Goal: Information Seeking & Learning: Check status

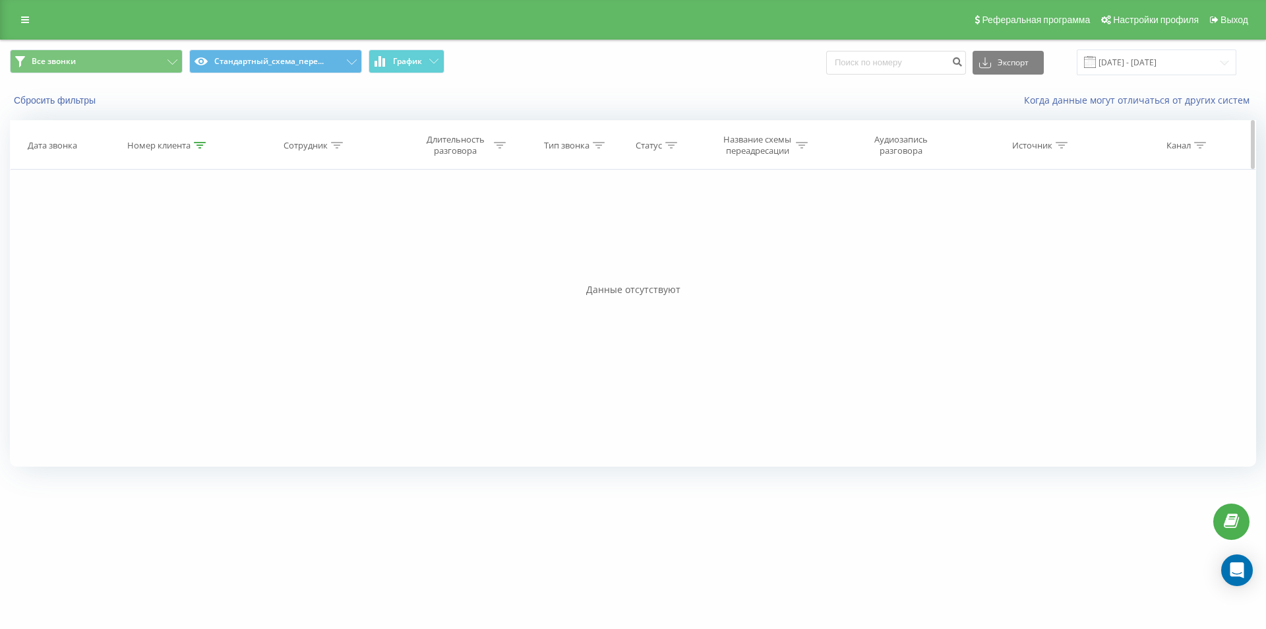
click at [203, 142] on icon at bounding box center [200, 145] width 12 height 7
click at [171, 222] on div "Содержит" at bounding box center [168, 209] width 116 height 25
click at [172, 210] on div at bounding box center [161, 209] width 94 height 13
click at [173, 236] on input "380965544841" at bounding box center [168, 239] width 116 height 23
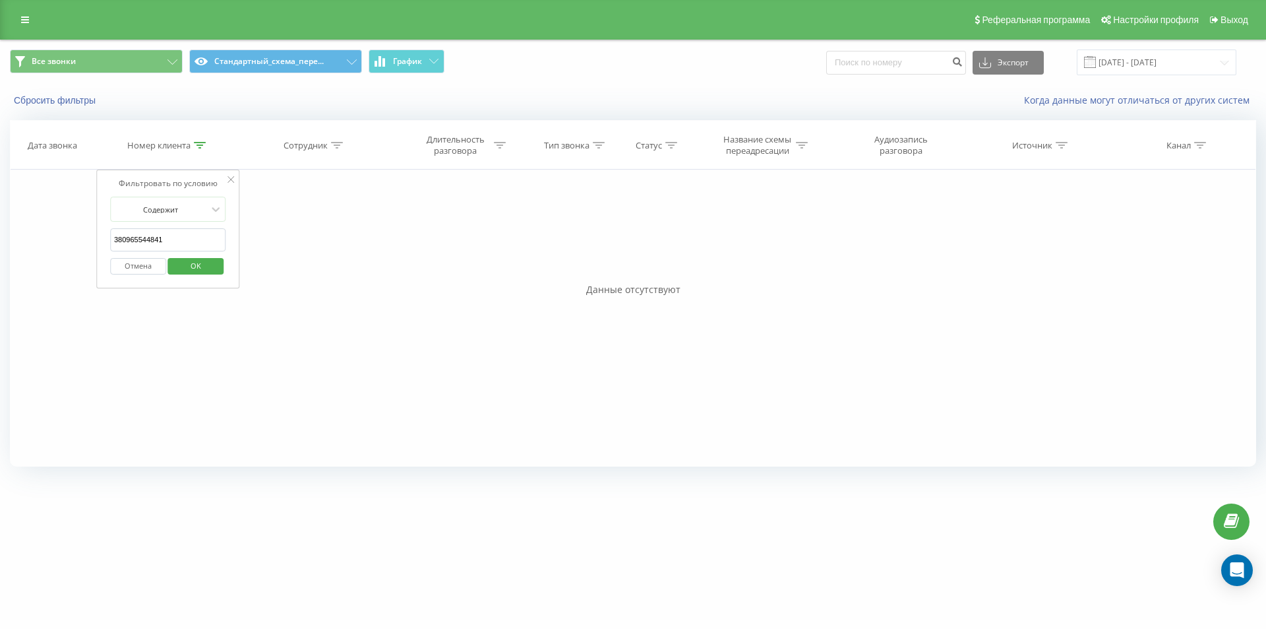
paste input "688460606"
click at [187, 269] on span "OK" at bounding box center [195, 265] width 37 height 20
click at [330, 144] on div "Сотрудник" at bounding box center [313, 145] width 59 height 11
click at [191, 148] on div "Номер клиента" at bounding box center [166, 145] width 78 height 11
click at [163, 239] on input "380688460606" at bounding box center [168, 239] width 116 height 23
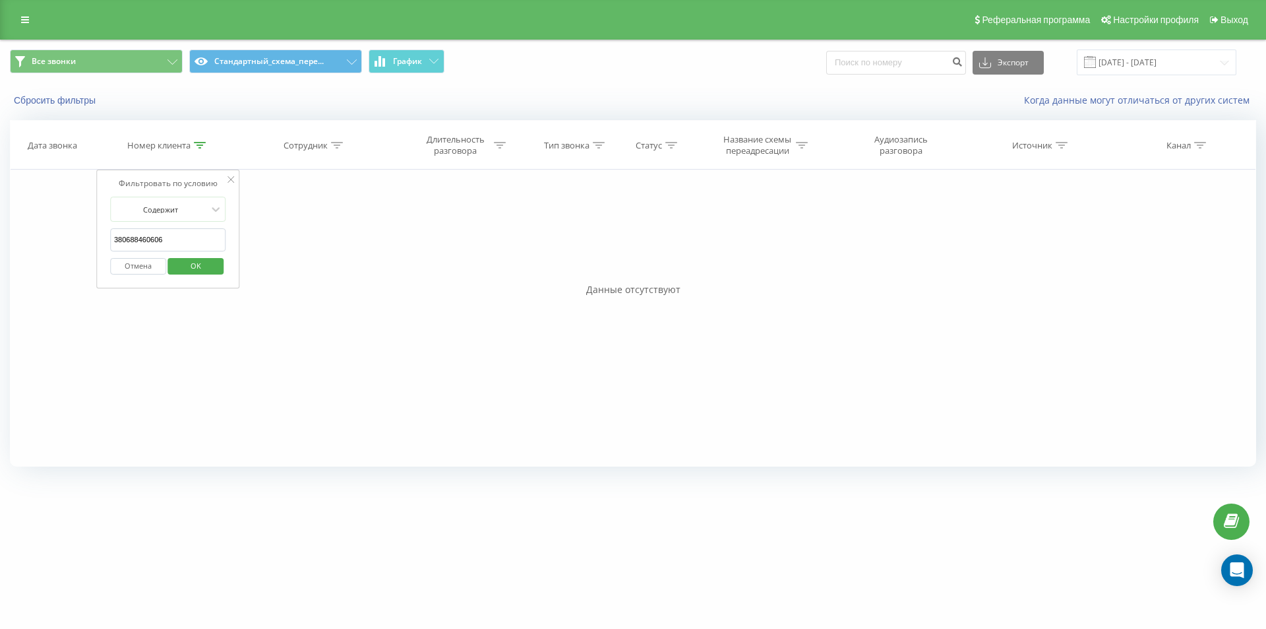
click at [163, 238] on input "380688460606" at bounding box center [168, 239] width 116 height 23
paste input "976200677"
click at [183, 269] on span "OK" at bounding box center [195, 265] width 37 height 20
click at [201, 146] on icon at bounding box center [200, 145] width 12 height 7
click at [204, 230] on input "380976200677" at bounding box center [168, 239] width 116 height 23
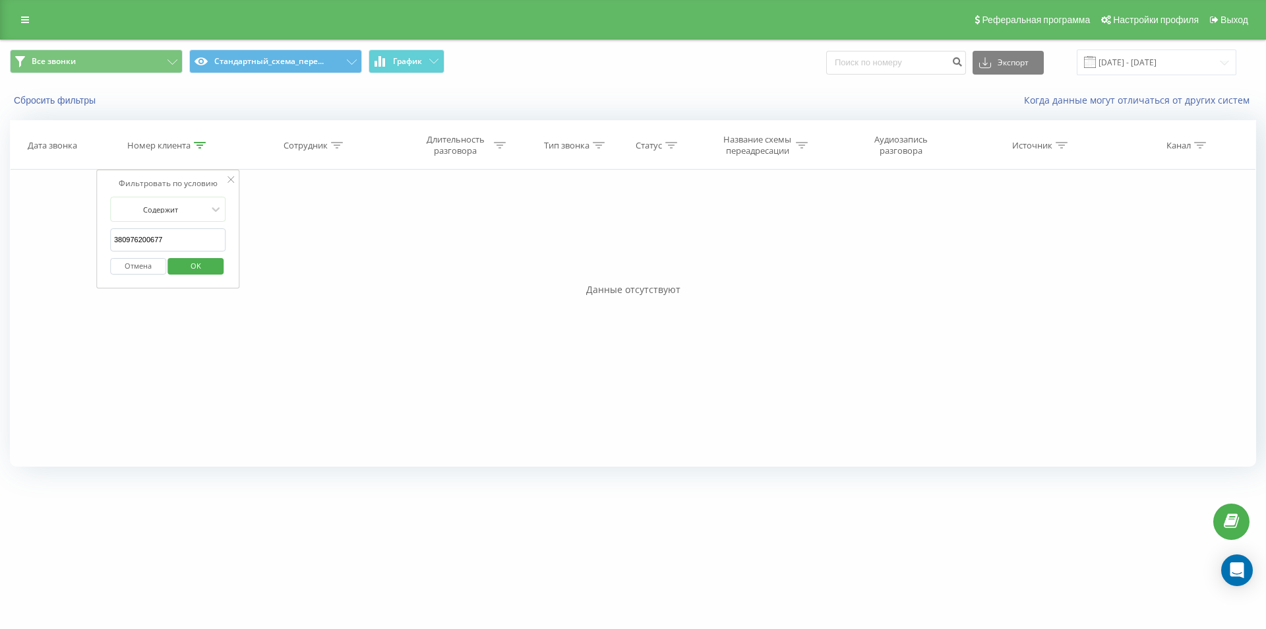
click at [204, 230] on input "380976200677" at bounding box center [168, 239] width 116 height 23
paste input "89415503"
click at [195, 262] on span "OK" at bounding box center [195, 265] width 37 height 20
click at [202, 147] on icon at bounding box center [200, 145] width 12 height 7
click at [208, 231] on input "380989415503" at bounding box center [168, 239] width 116 height 23
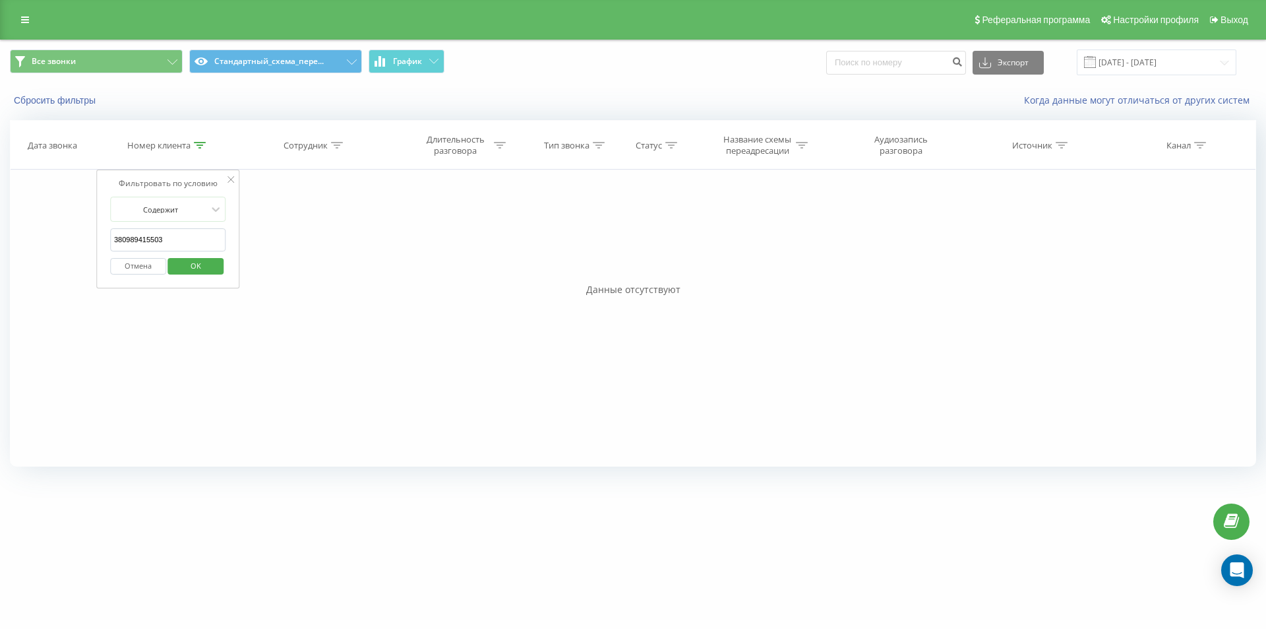
click at [208, 231] on input "380989415503" at bounding box center [168, 239] width 116 height 23
paste input "53037307"
click at [192, 261] on span "OK" at bounding box center [195, 265] width 37 height 20
click at [204, 144] on icon at bounding box center [200, 145] width 12 height 7
click at [202, 239] on input "380953037307" at bounding box center [168, 239] width 116 height 23
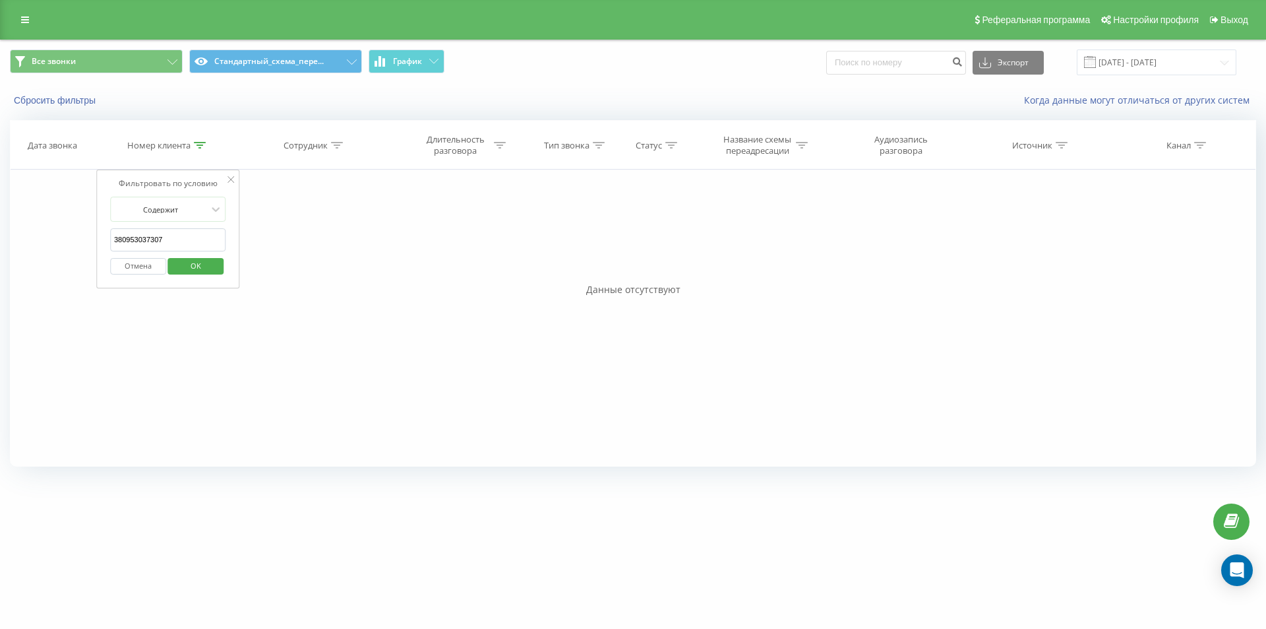
click at [202, 239] on input "380953037307" at bounding box center [168, 239] width 116 height 23
paste input "63861224"
click at [206, 262] on span "OK" at bounding box center [195, 265] width 37 height 20
click at [202, 142] on icon at bounding box center [200, 145] width 12 height 7
click at [186, 226] on form "Содержит 380638612247 Отмена OK" at bounding box center [168, 239] width 116 height 84
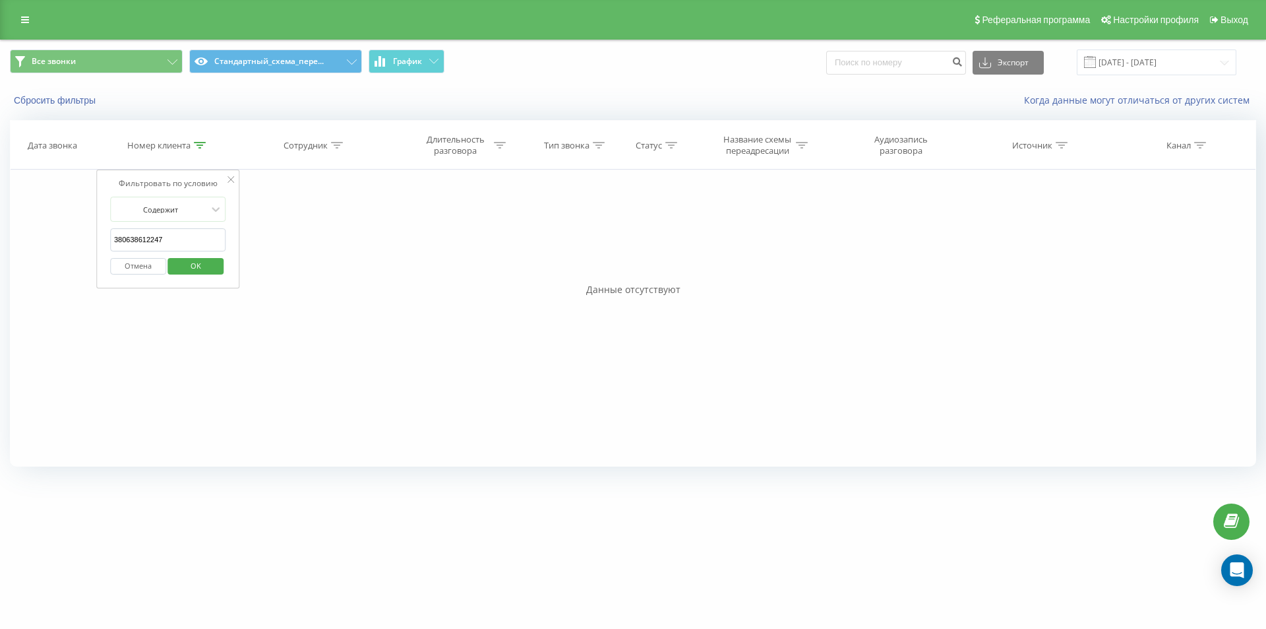
click at [183, 233] on input "380638612247" at bounding box center [168, 239] width 116 height 23
paste input "988058409"
click at [185, 268] on span "OK" at bounding box center [195, 265] width 37 height 20
drag, startPoint x: 200, startPoint y: 137, endPoint x: 200, endPoint y: 146, distance: 8.6
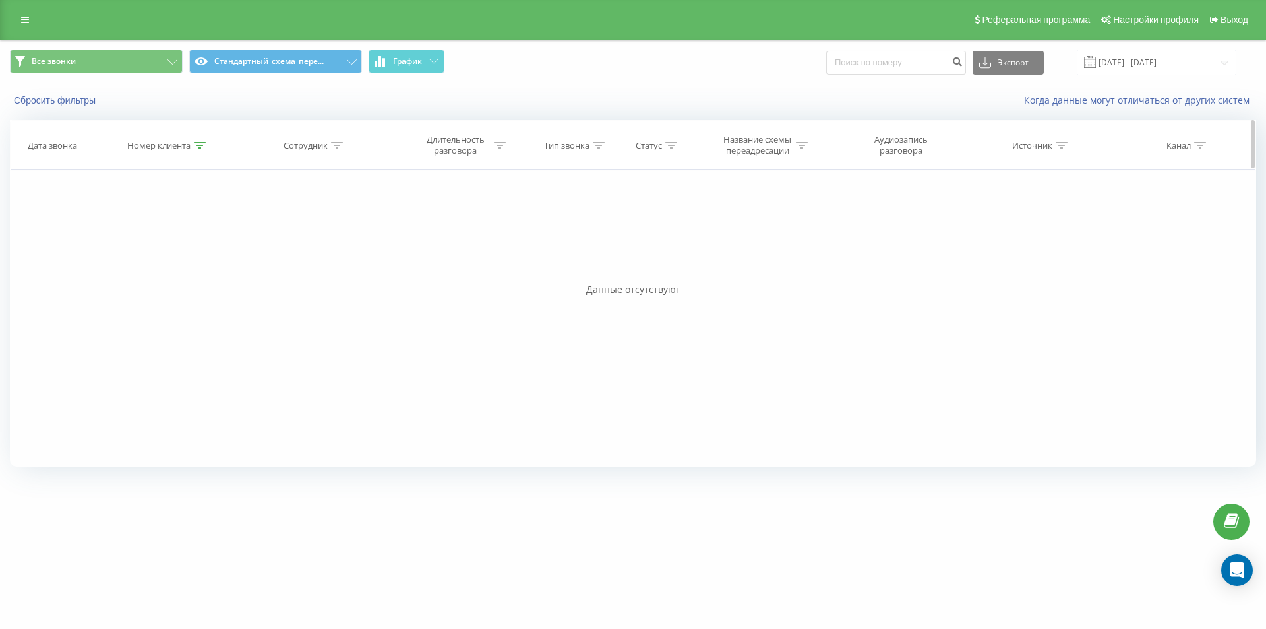
click at [200, 141] on th "Номер клиента" at bounding box center [167, 145] width 141 height 49
click at [200, 146] on icon at bounding box center [200, 145] width 12 height 7
drag, startPoint x: 190, startPoint y: 253, endPoint x: 186, endPoint y: 245, distance: 9.4
click at [189, 254] on div "Отмена OK" at bounding box center [168, 266] width 116 height 30
click at [185, 239] on input "380988058409" at bounding box center [168, 239] width 116 height 23
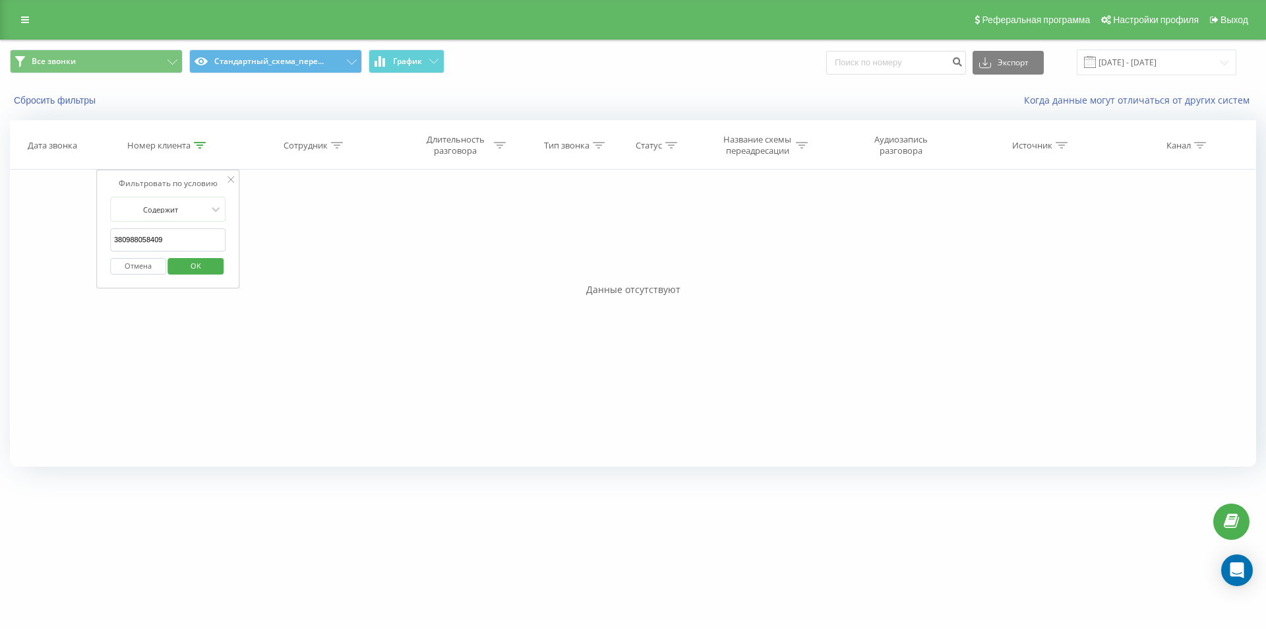
click at [185, 239] on input "380988058409" at bounding box center [168, 239] width 116 height 23
paste input "674434470"
click at [193, 266] on span "OK" at bounding box center [195, 265] width 37 height 20
click at [199, 144] on icon at bounding box center [200, 145] width 12 height 7
click at [193, 237] on input "380674434470" at bounding box center [168, 239] width 116 height 23
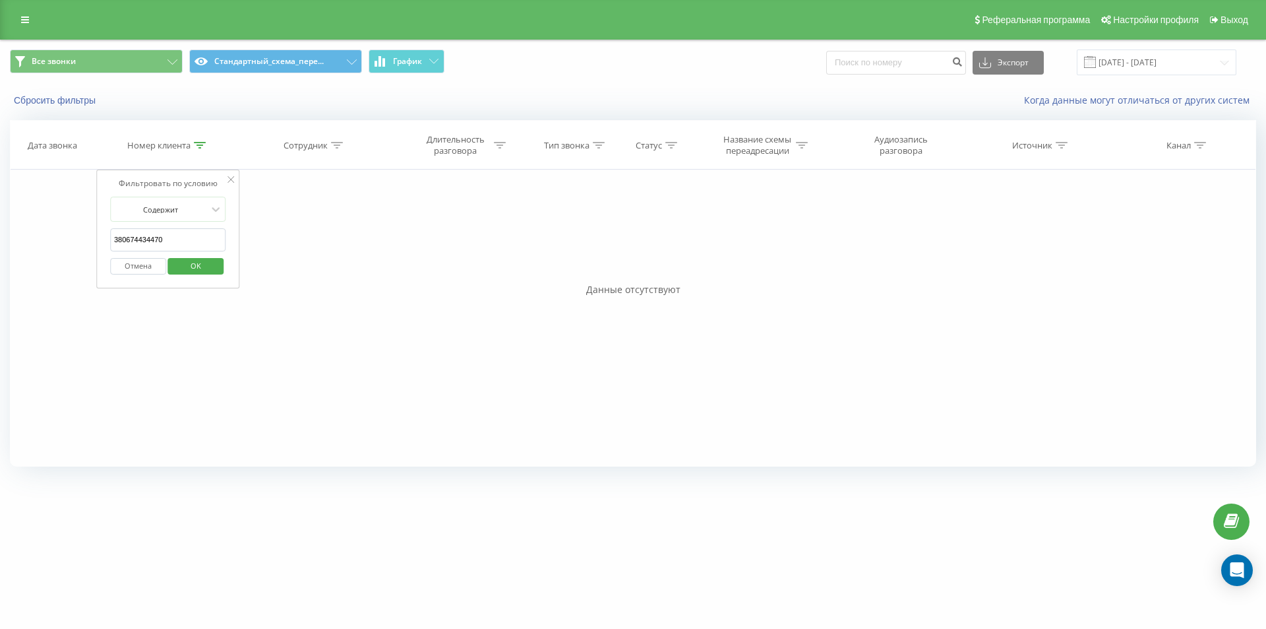
click at [193, 237] on input "380674434470" at bounding box center [168, 239] width 116 height 23
paste input "993648204"
type input "380993648204"
click at [188, 262] on span "OK" at bounding box center [195, 265] width 37 height 20
click at [200, 144] on icon at bounding box center [200, 145] width 12 height 7
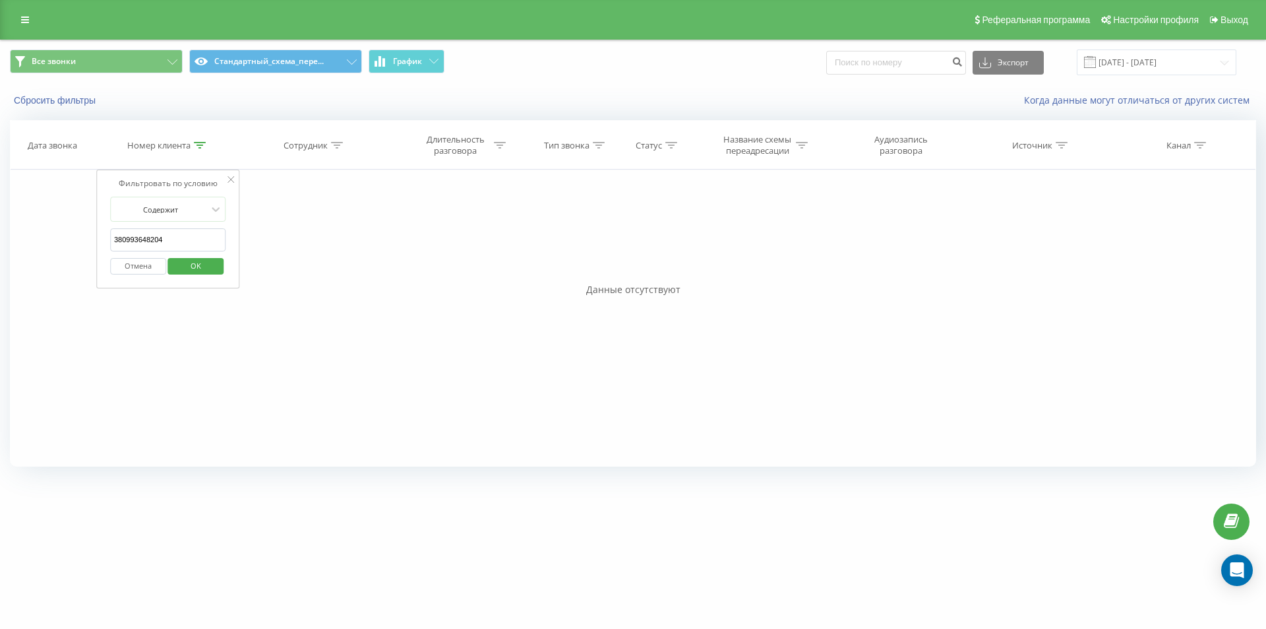
click at [173, 243] on input "380993648204" at bounding box center [168, 239] width 116 height 23
paste input "508246983"
click at [187, 258] on span "OK" at bounding box center [195, 265] width 37 height 20
click at [197, 143] on icon at bounding box center [200, 145] width 12 height 7
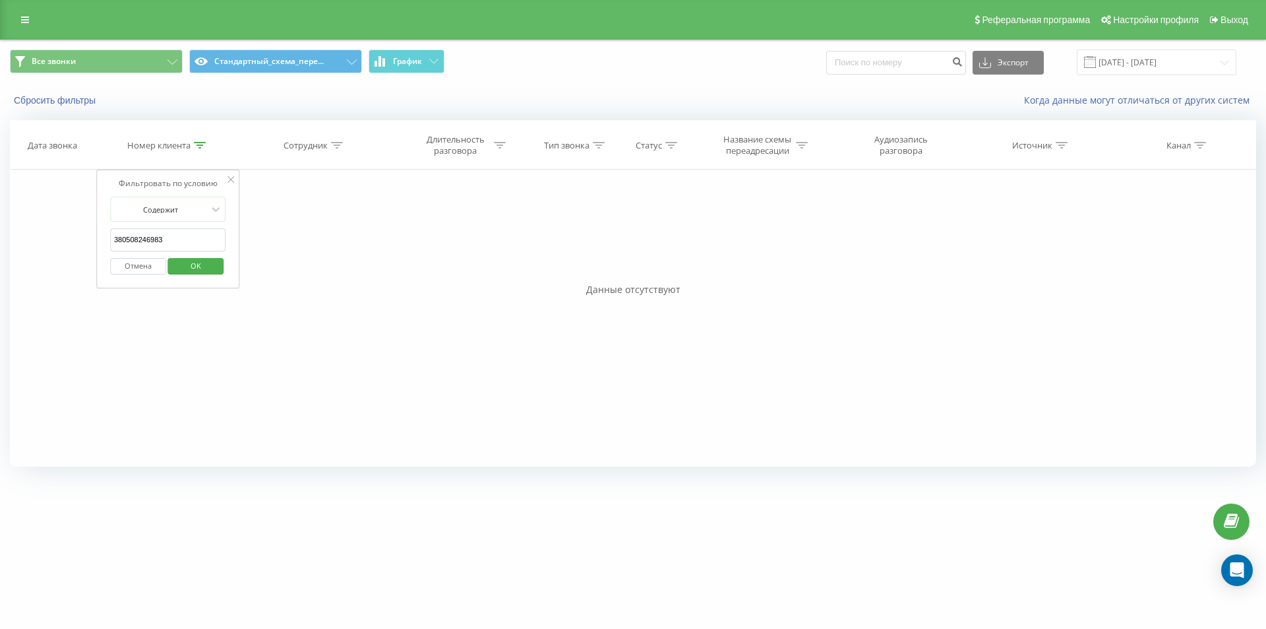
click at [169, 234] on input "380508246983" at bounding box center [168, 239] width 116 height 23
drag, startPoint x: 169, startPoint y: 234, endPoint x: 214, endPoint y: 261, distance: 52.4
click at [168, 235] on input "380508246983" at bounding box center [168, 239] width 116 height 23
paste input "672905164"
click at [214, 270] on button "OK" at bounding box center [196, 266] width 56 height 16
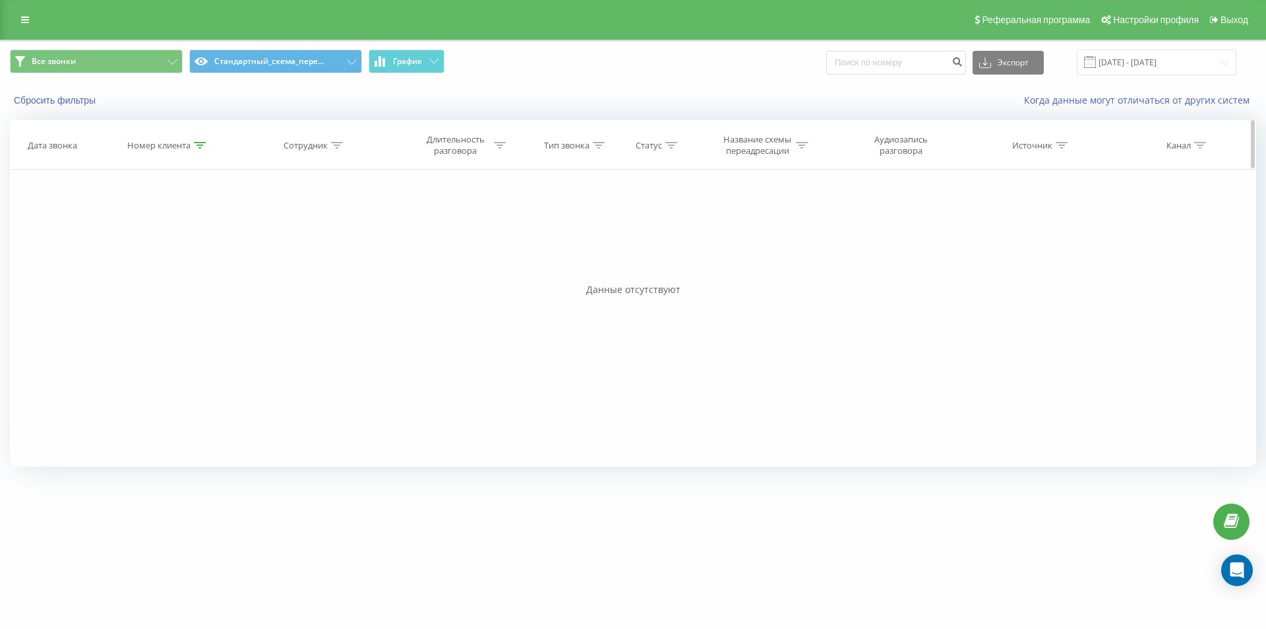
click at [201, 143] on icon at bounding box center [200, 145] width 12 height 7
click at [175, 235] on input "380672905164" at bounding box center [168, 239] width 116 height 23
paste input "4545543"
click at [184, 265] on span "OK" at bounding box center [195, 265] width 37 height 20
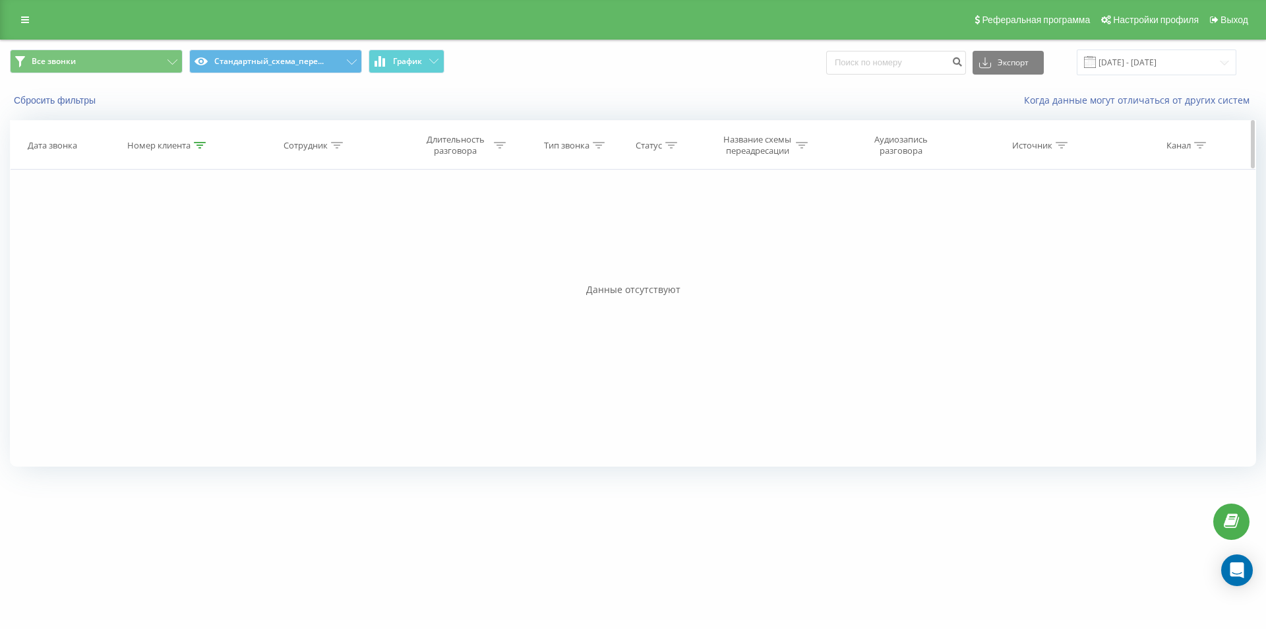
click at [197, 142] on icon at bounding box center [200, 145] width 12 height 7
click at [179, 233] on input "380674545543" at bounding box center [168, 239] width 116 height 23
paste input "5400696"
click at [185, 266] on span "OK" at bounding box center [195, 265] width 37 height 20
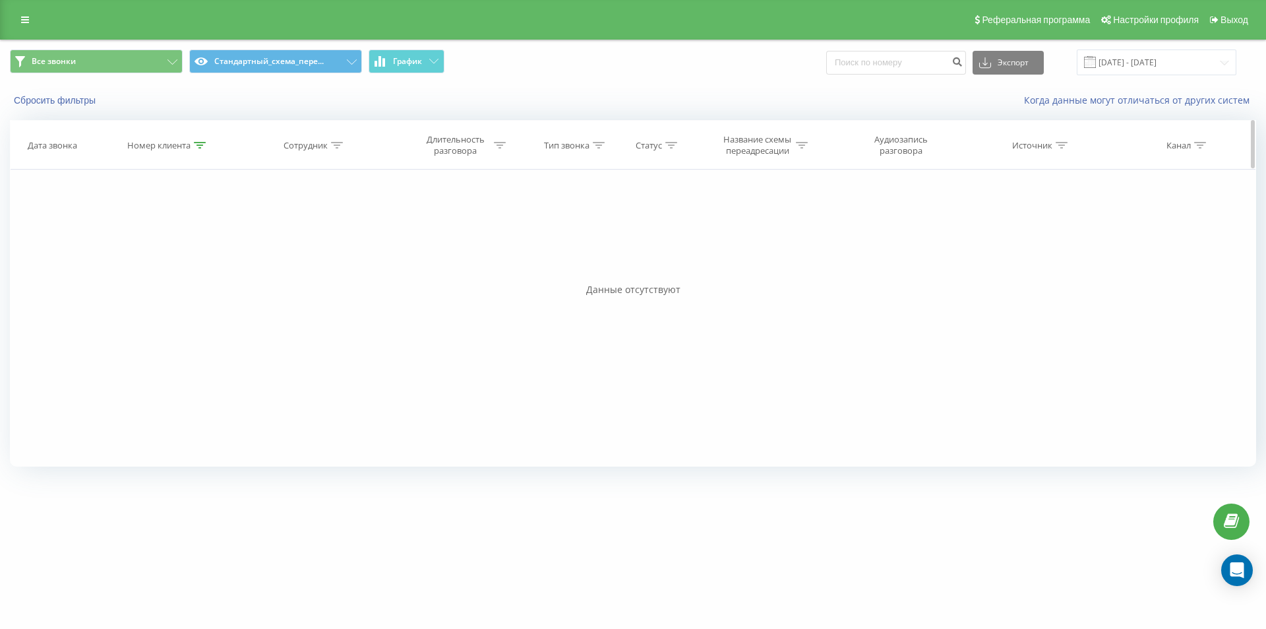
click at [203, 144] on icon at bounding box center [200, 145] width 12 height 7
click at [206, 230] on input "380675400696" at bounding box center [168, 239] width 116 height 23
paste input "016144"
click at [194, 272] on span "OK" at bounding box center [195, 265] width 37 height 20
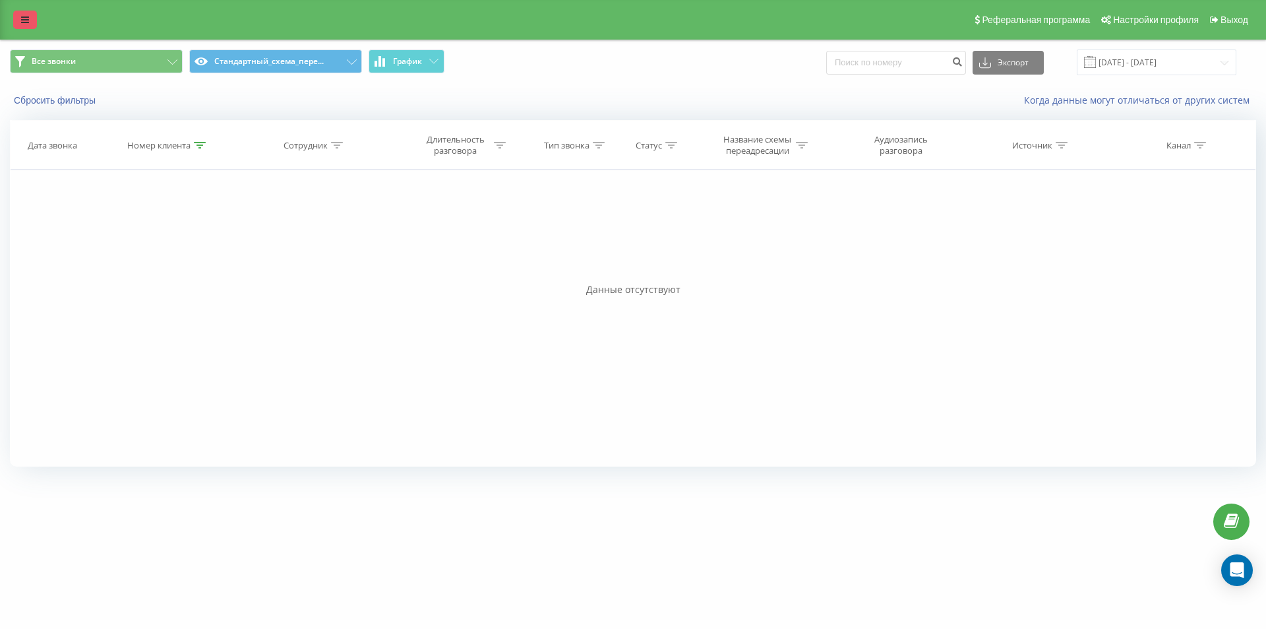
click at [24, 22] on icon at bounding box center [25, 19] width 8 height 9
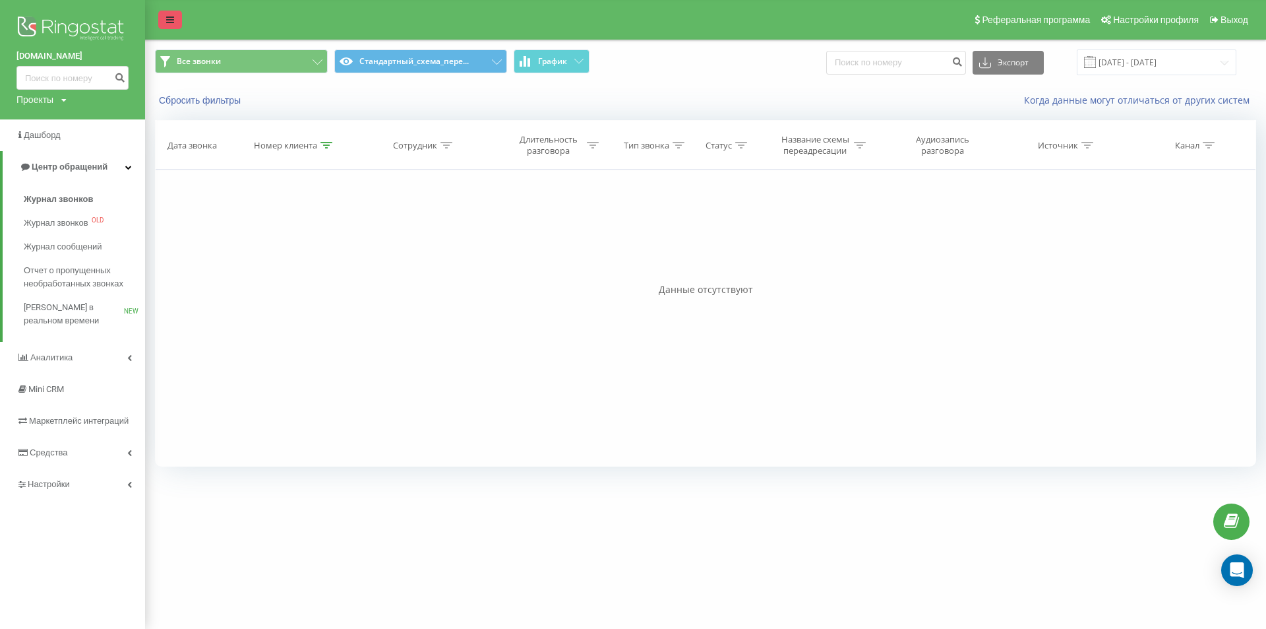
click at [171, 20] on icon at bounding box center [170, 19] width 8 height 9
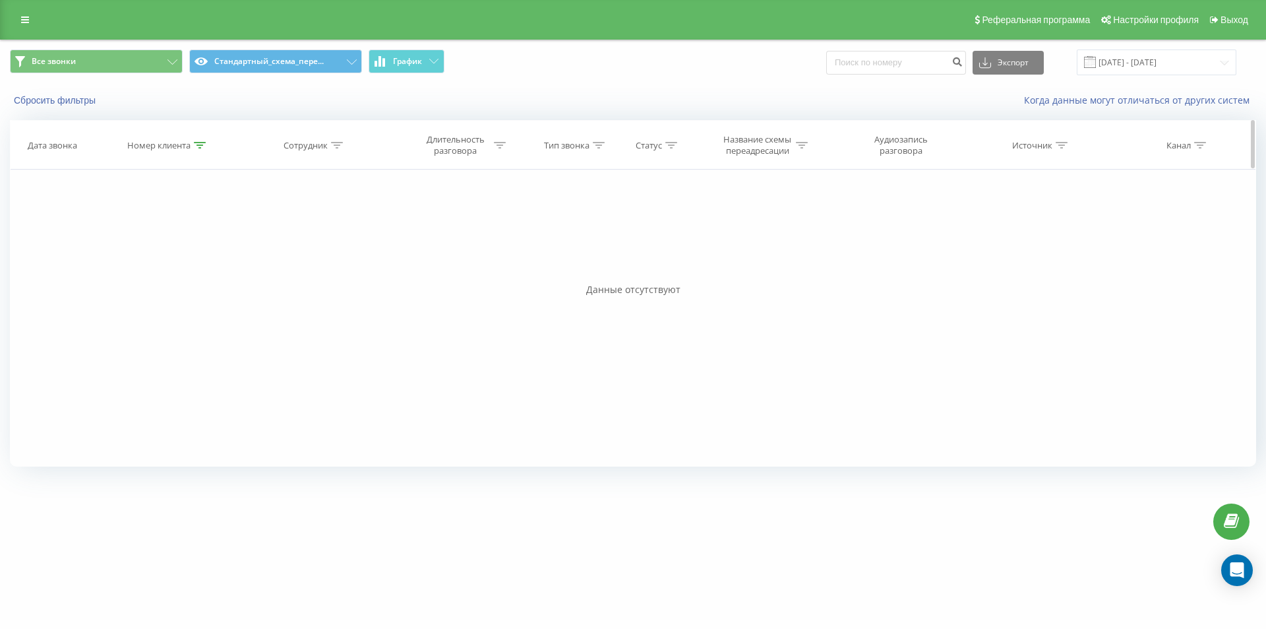
click at [199, 144] on icon at bounding box center [200, 145] width 12 height 7
click at [168, 238] on input "380675016144" at bounding box center [168, 239] width 116 height 23
paste input "4652480"
click at [197, 261] on span "OK" at bounding box center [195, 265] width 37 height 20
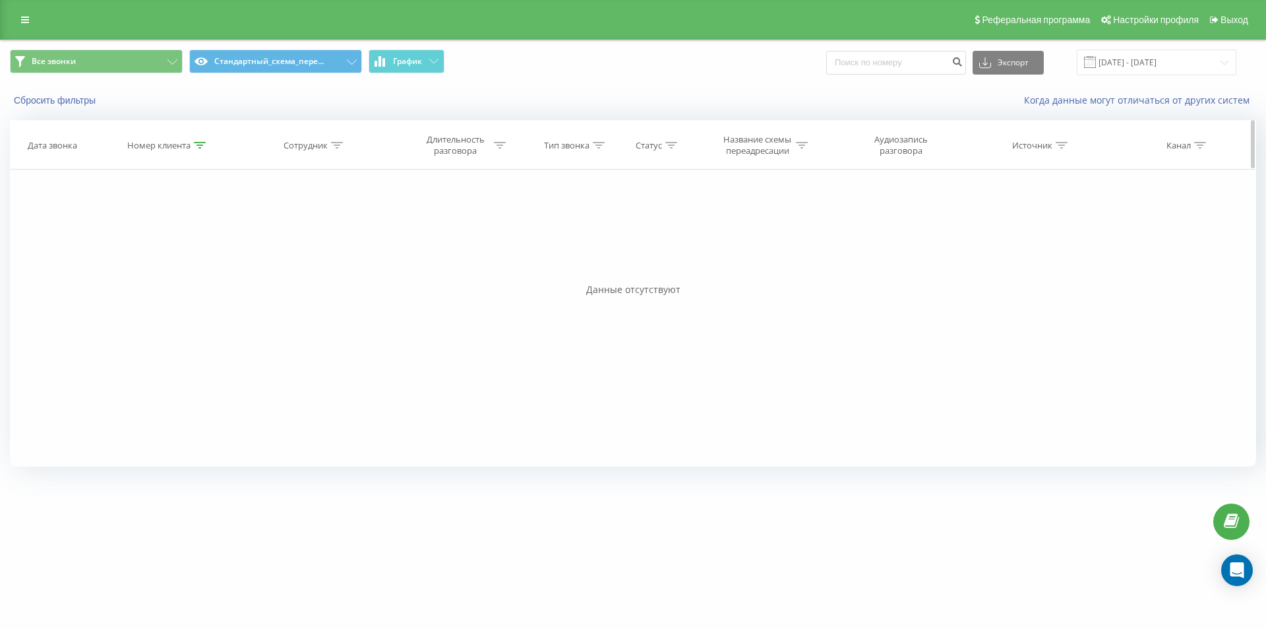
click at [195, 146] on icon at bounding box center [200, 145] width 12 height 7
click at [197, 235] on input "380674652480" at bounding box center [168, 239] width 116 height 23
paste input "983293218"
click at [188, 272] on span "OK" at bounding box center [195, 265] width 37 height 20
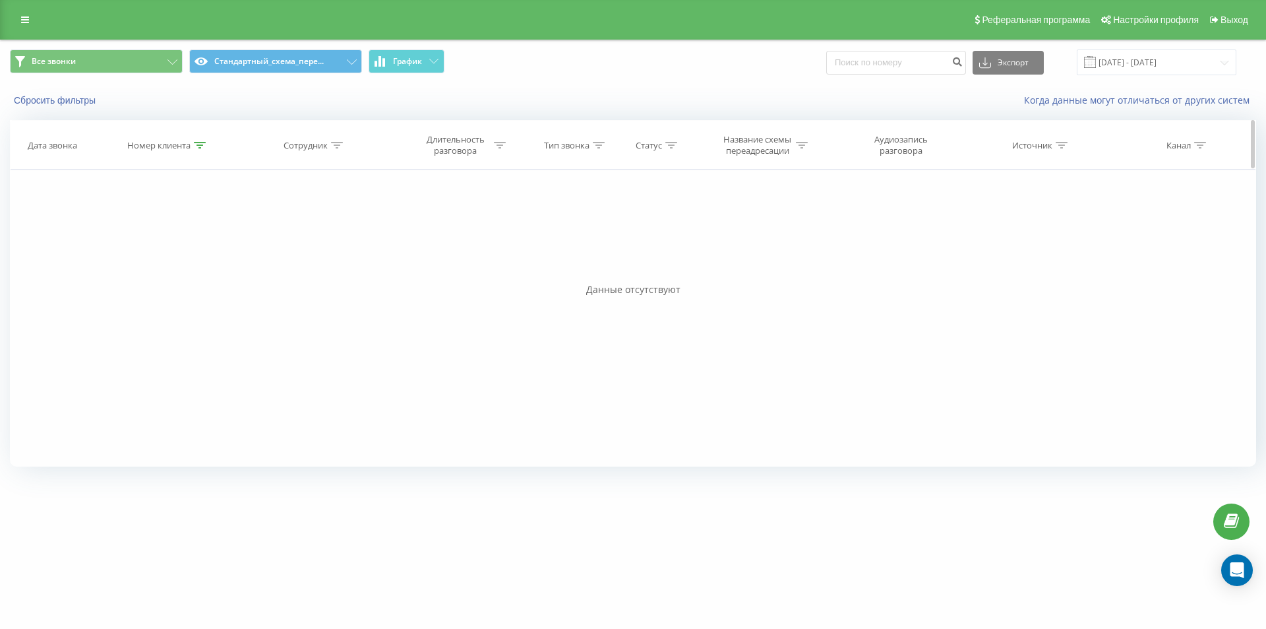
click at [198, 146] on icon at bounding box center [200, 145] width 12 height 7
click at [165, 237] on input "380983293218" at bounding box center [168, 239] width 116 height 23
paste input "99556681"
click at [208, 262] on span "OK" at bounding box center [195, 265] width 37 height 20
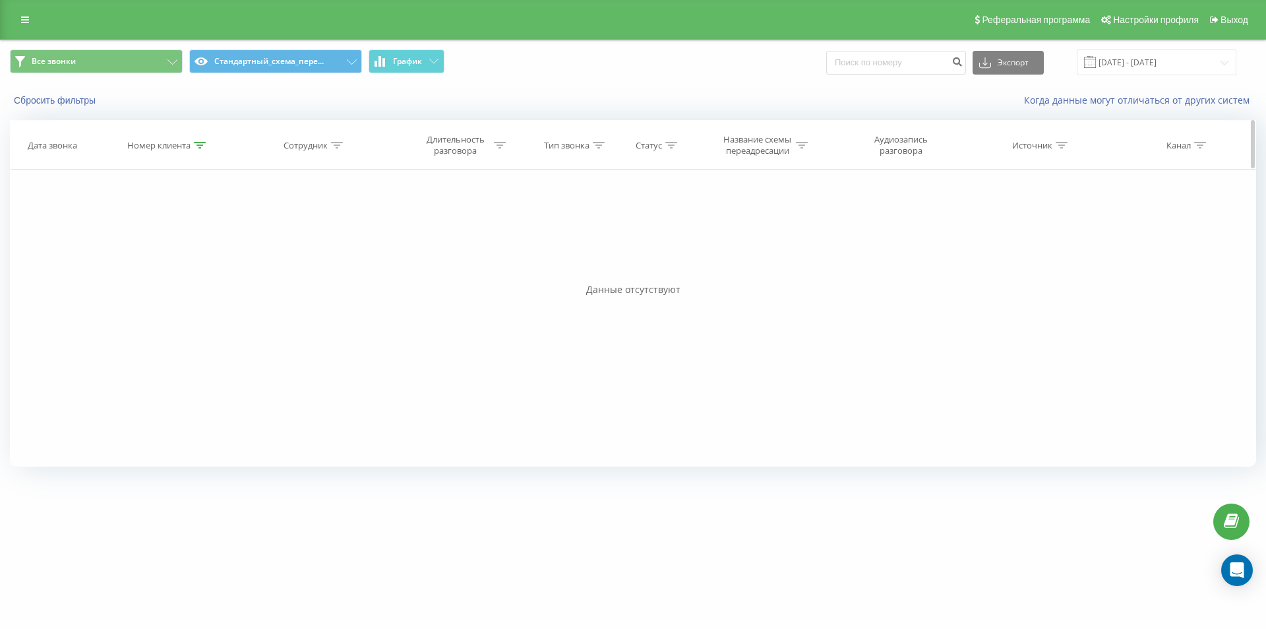
click at [200, 150] on div at bounding box center [200, 145] width 12 height 11
click at [166, 237] on input "380999556681" at bounding box center [168, 239] width 116 height 23
paste input "36546164"
click at [181, 258] on span "OK" at bounding box center [195, 265] width 37 height 20
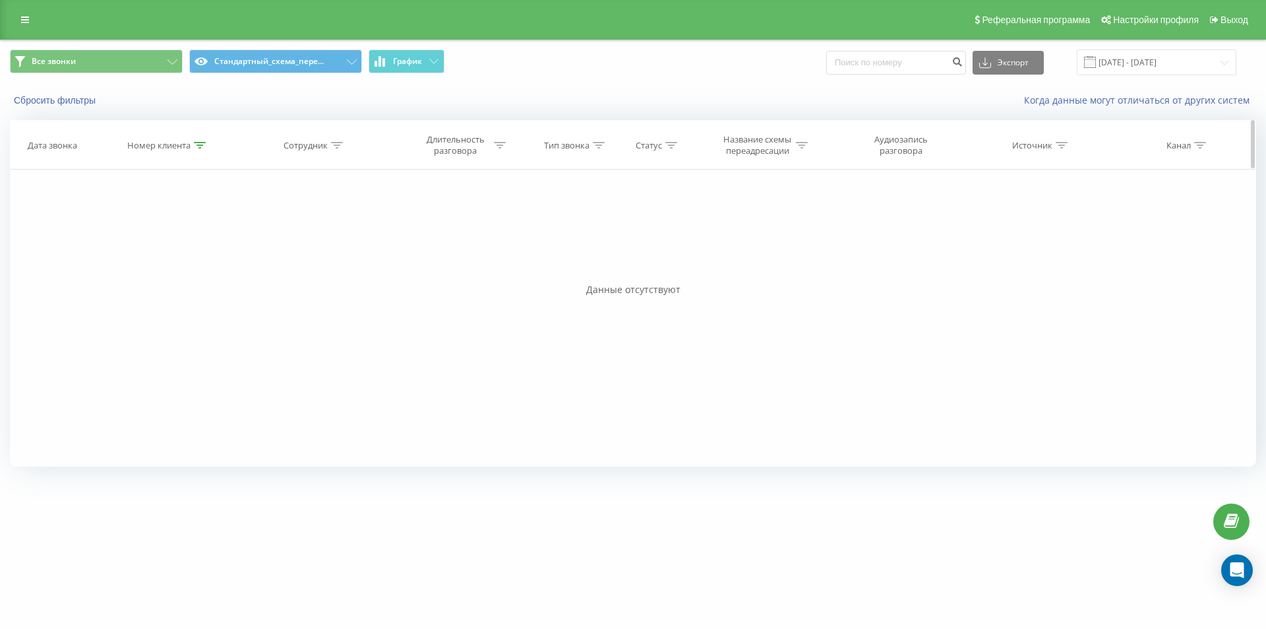
click at [199, 148] on div at bounding box center [200, 145] width 12 height 11
click at [192, 238] on input "380936546164" at bounding box center [168, 239] width 116 height 23
paste input "509274742"
click at [189, 261] on span "OK" at bounding box center [195, 265] width 37 height 20
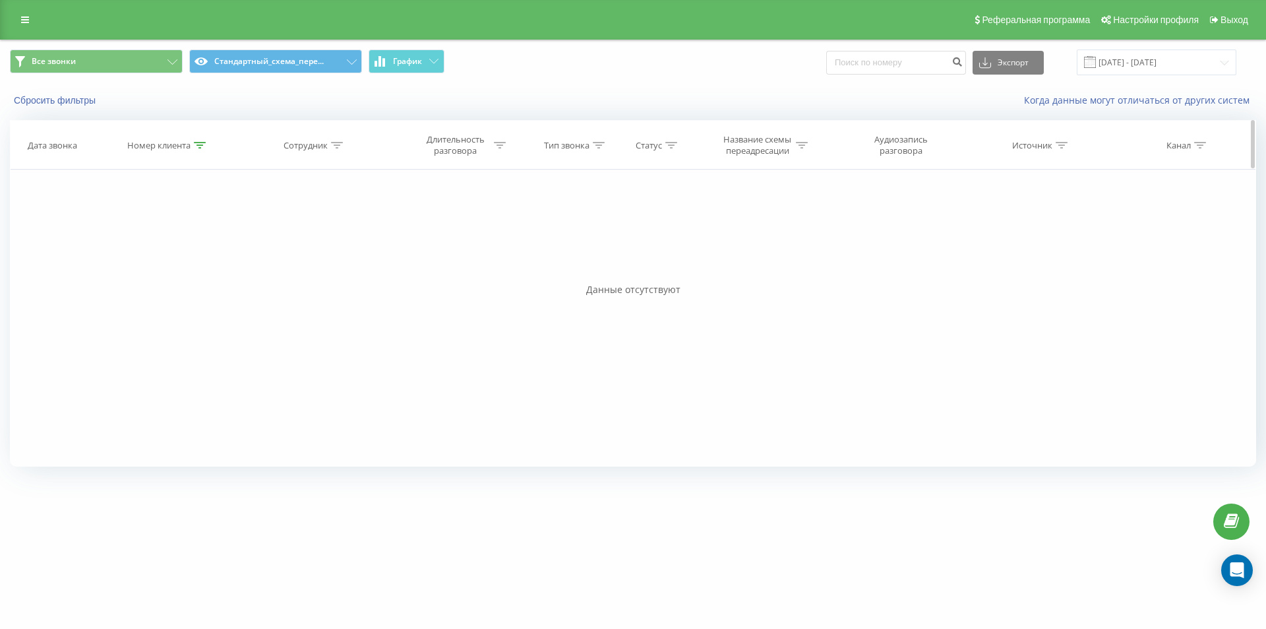
click at [201, 147] on icon at bounding box center [200, 145] width 12 height 7
click at [197, 239] on input "380509274742" at bounding box center [168, 239] width 116 height 23
paste input "63433331"
click at [185, 262] on span "OK" at bounding box center [195, 265] width 37 height 20
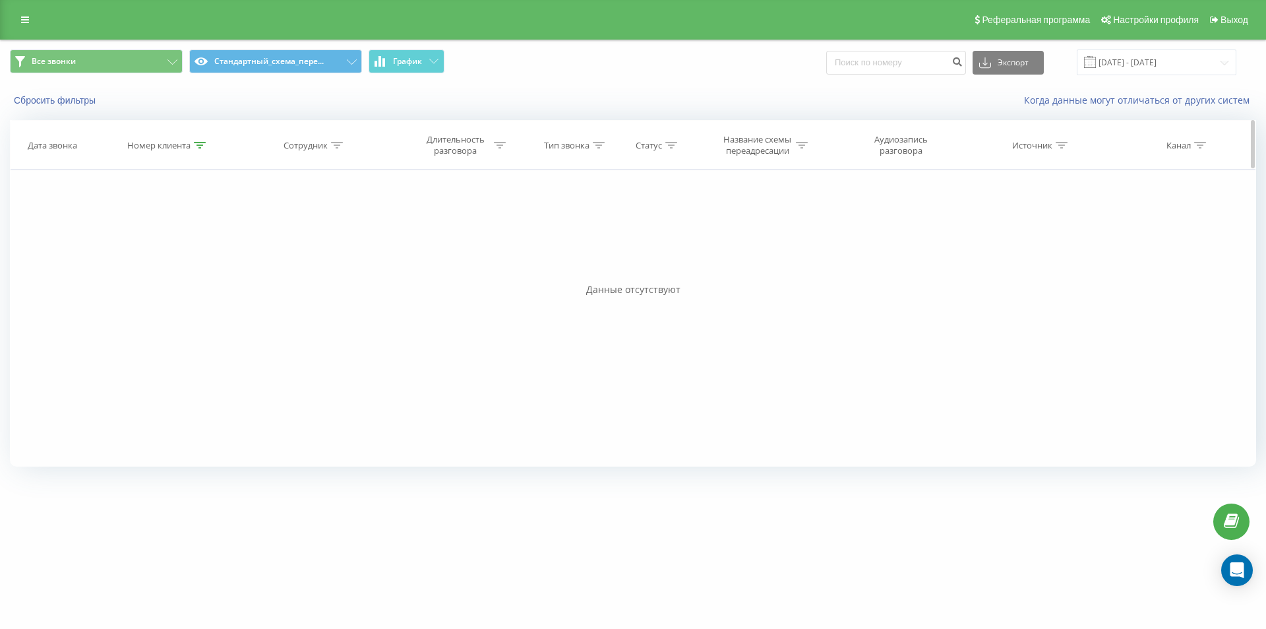
click at [200, 142] on icon at bounding box center [200, 145] width 12 height 7
click at [187, 240] on input "380634333312" at bounding box center [168, 239] width 116 height 23
paste input "503108117"
click at [189, 261] on span "OK" at bounding box center [195, 265] width 37 height 20
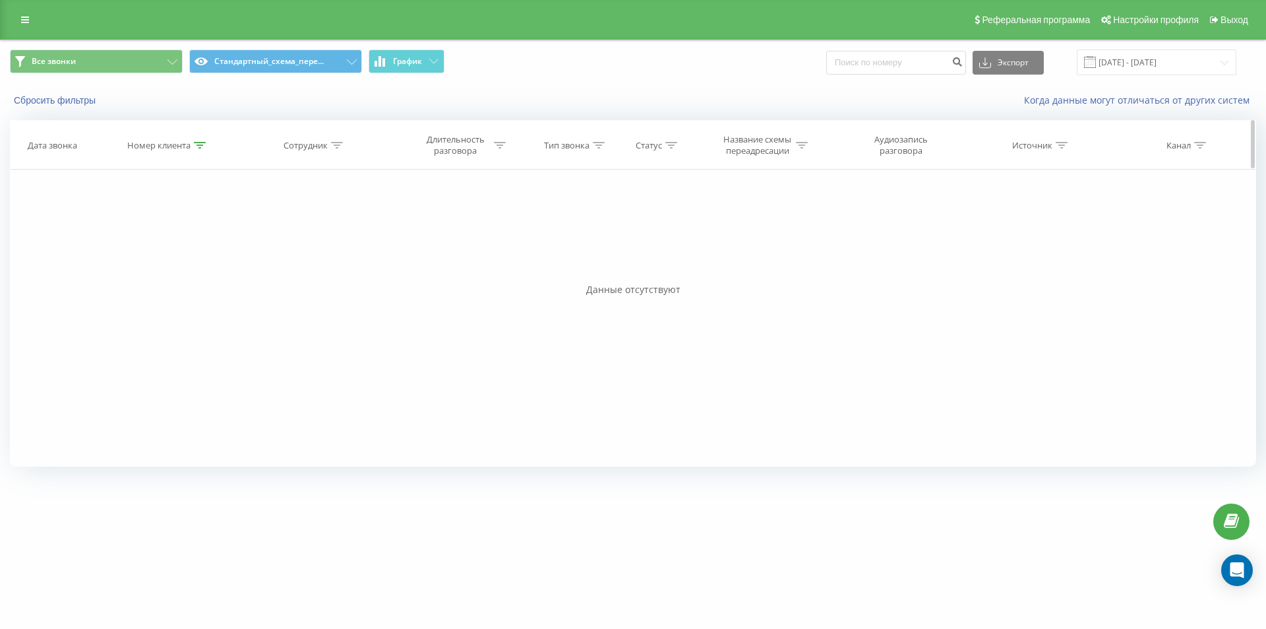
click at [196, 144] on icon at bounding box center [200, 145] width 12 height 7
click at [206, 235] on input "380503108117" at bounding box center [168, 239] width 116 height 23
paste input "934423333"
drag, startPoint x: 195, startPoint y: 264, endPoint x: 115, endPoint y: 88, distance: 194.2
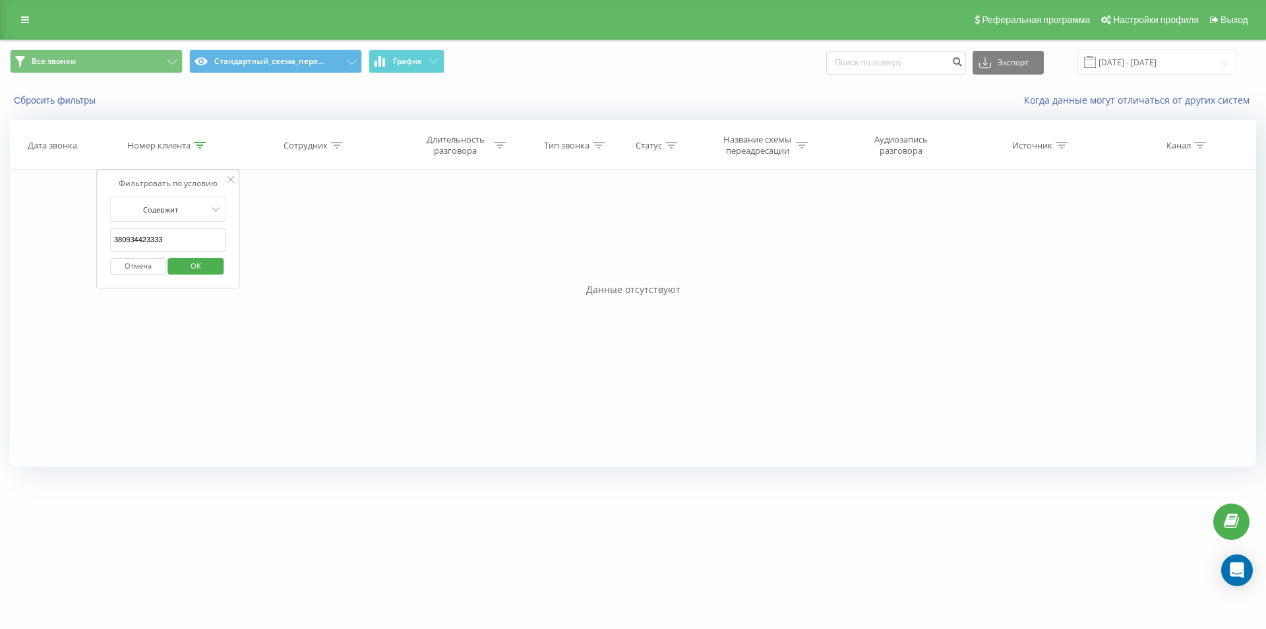
click at [195, 264] on span "OK" at bounding box center [195, 265] width 37 height 20
click at [195, 147] on icon at bounding box center [200, 145] width 12 height 7
click at [193, 248] on input "380934423333" at bounding box center [168, 239] width 116 height 23
paste input "41798633356"
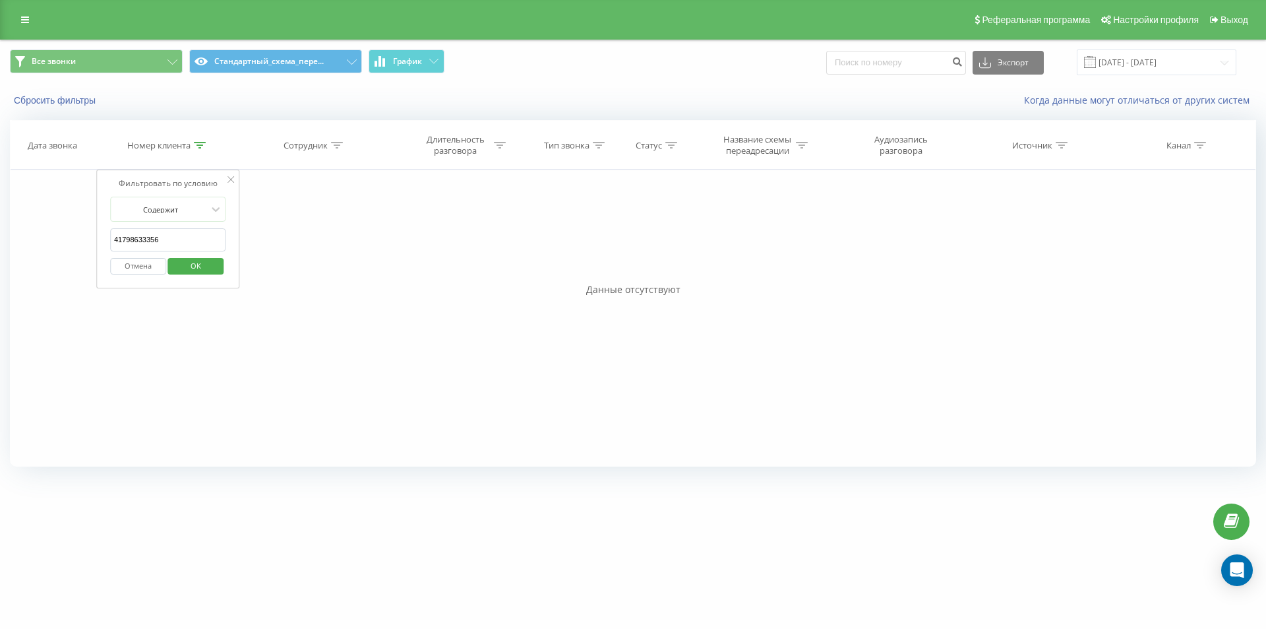
type input "41798633356"
click at [193, 262] on span "OK" at bounding box center [195, 265] width 37 height 20
